Goal: Information Seeking & Learning: Learn about a topic

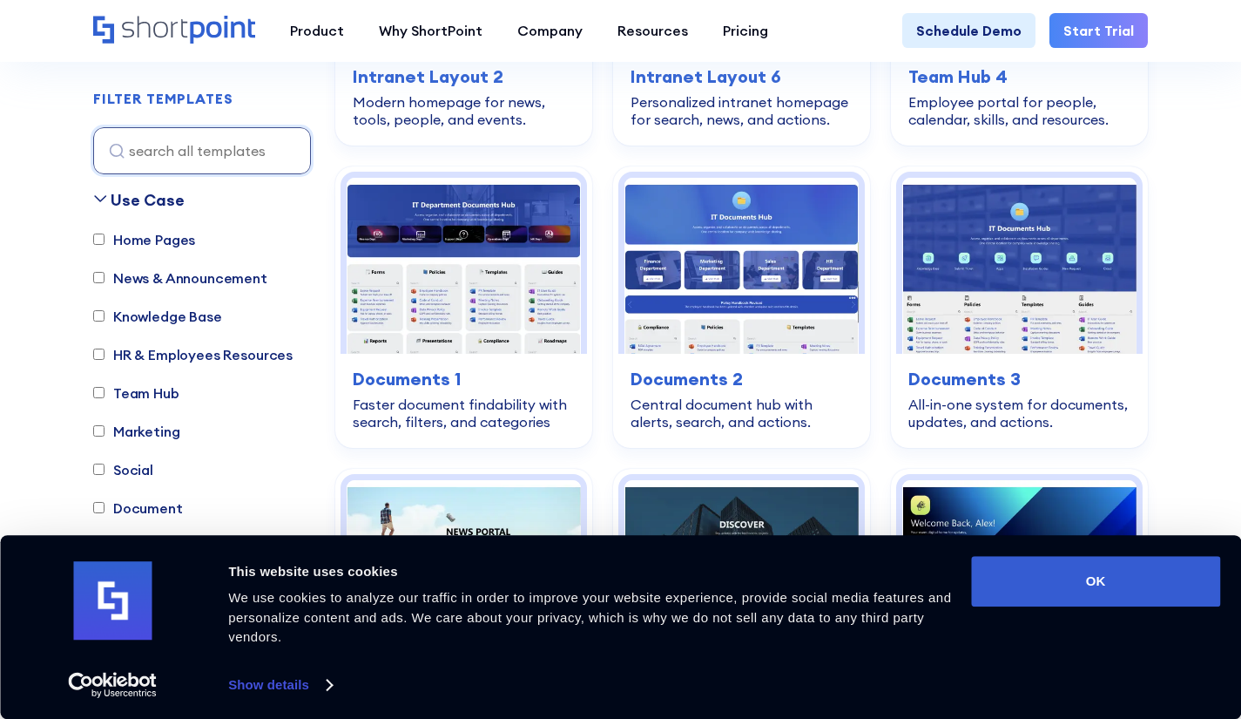
scroll to position [754, 0]
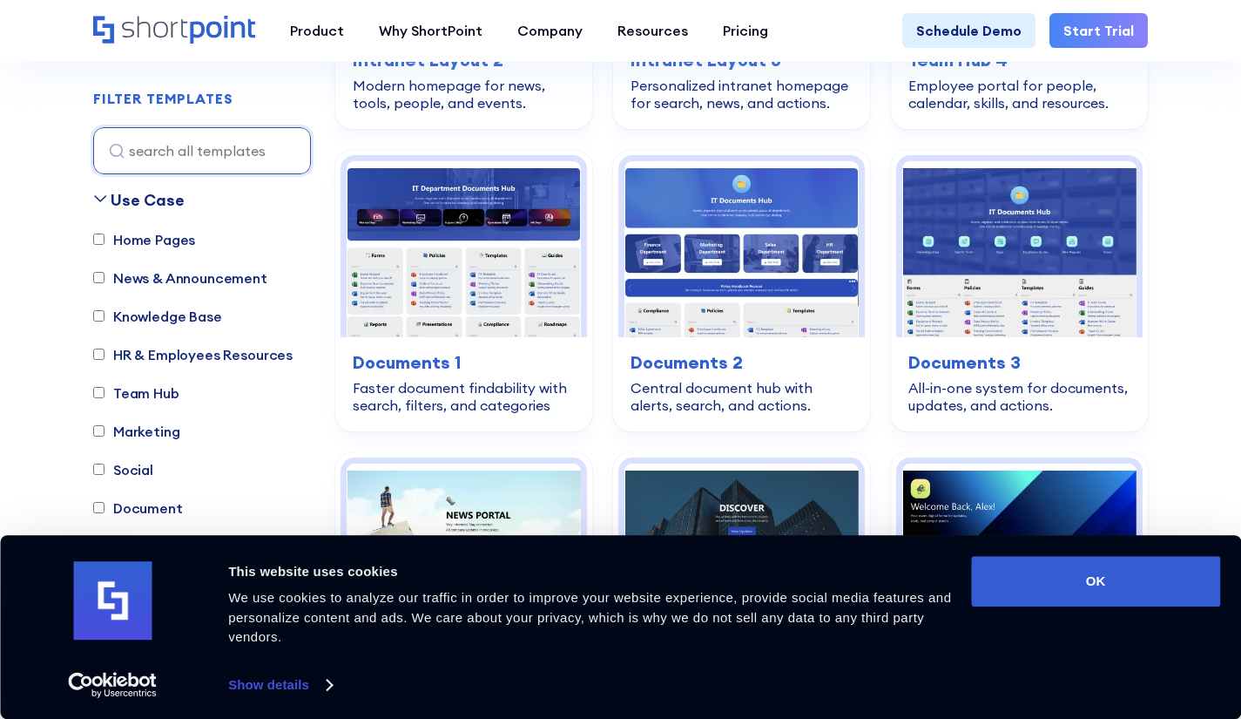
click at [139, 320] on label "Knowledge Base" at bounding box center [157, 316] width 129 height 21
click at [105, 320] on input "Knowledge Base" at bounding box center [98, 316] width 11 height 11
checkbox input "true"
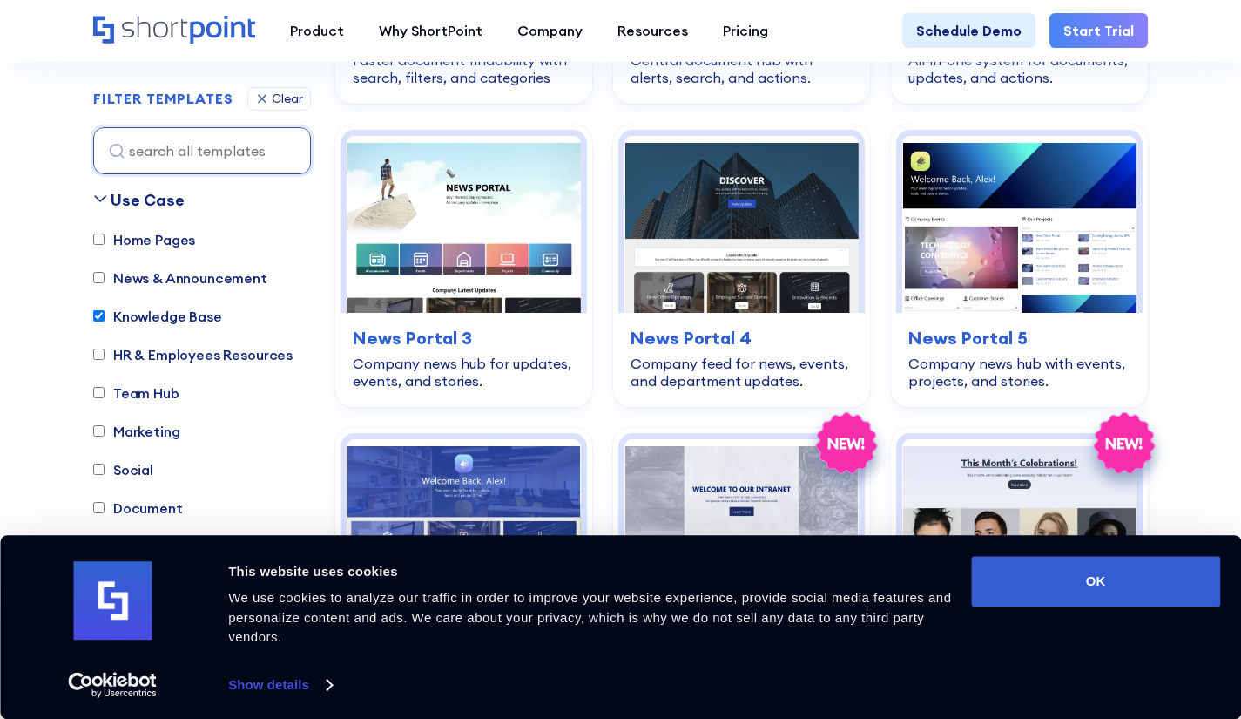
scroll to position [1821, 0]
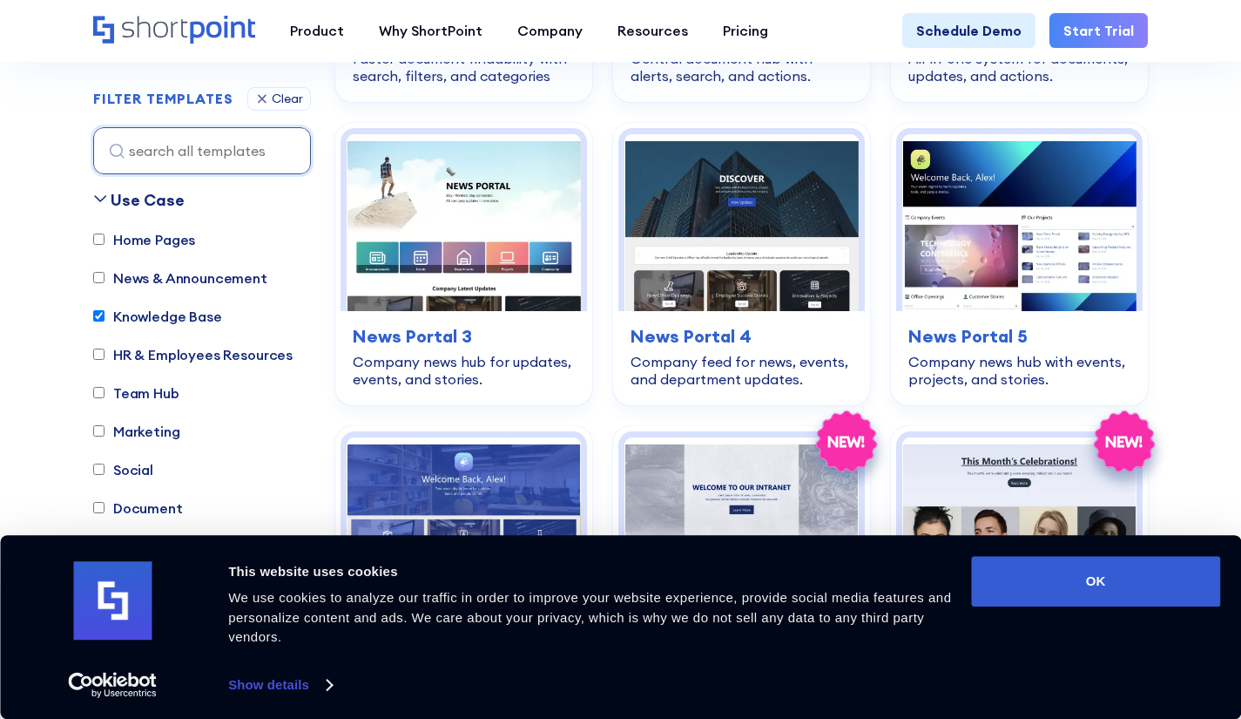
click at [487, 257] on img at bounding box center [464, 222] width 234 height 176
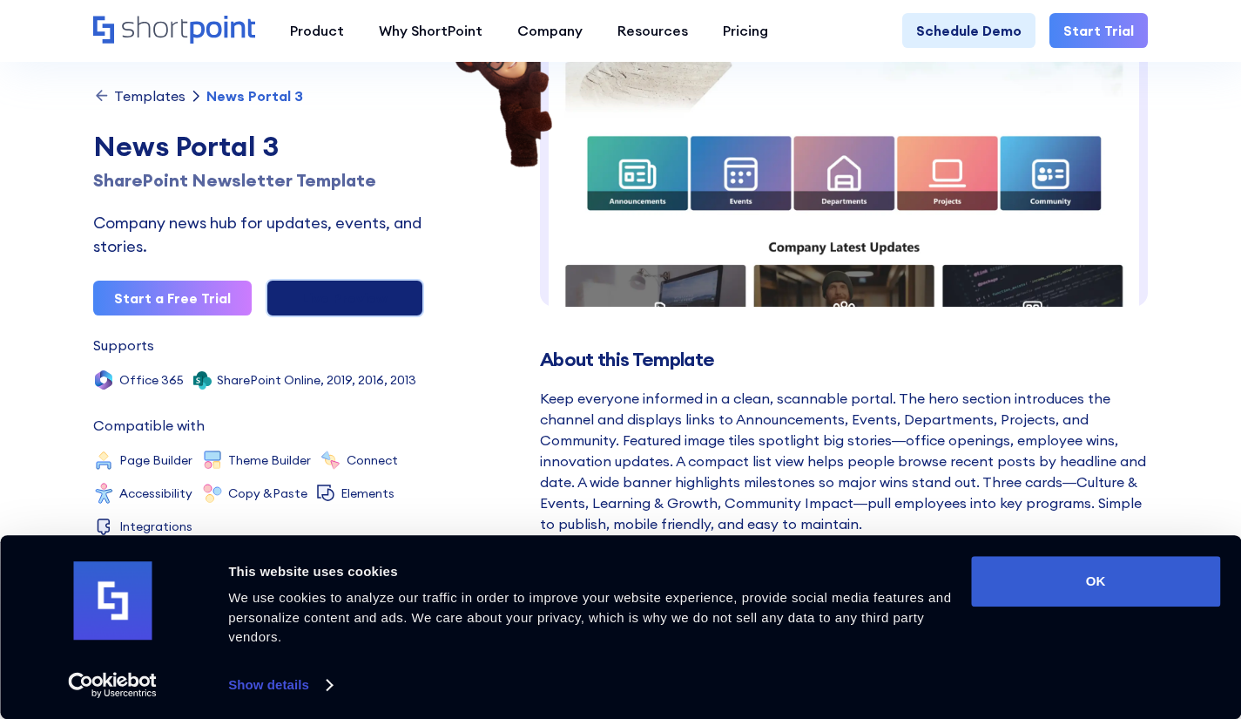
click at [328, 307] on link "Live Preview" at bounding box center [345, 298] width 159 height 38
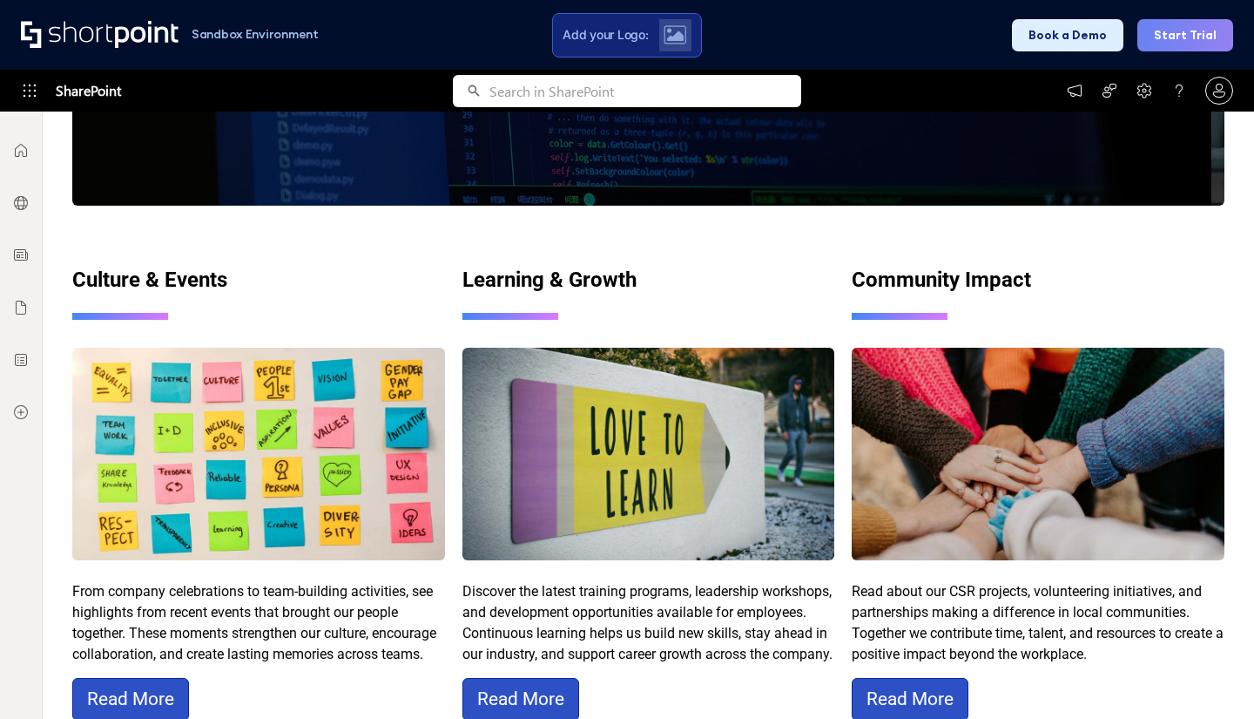
scroll to position [1761, 0]
